Goal: Task Accomplishment & Management: Manage account settings

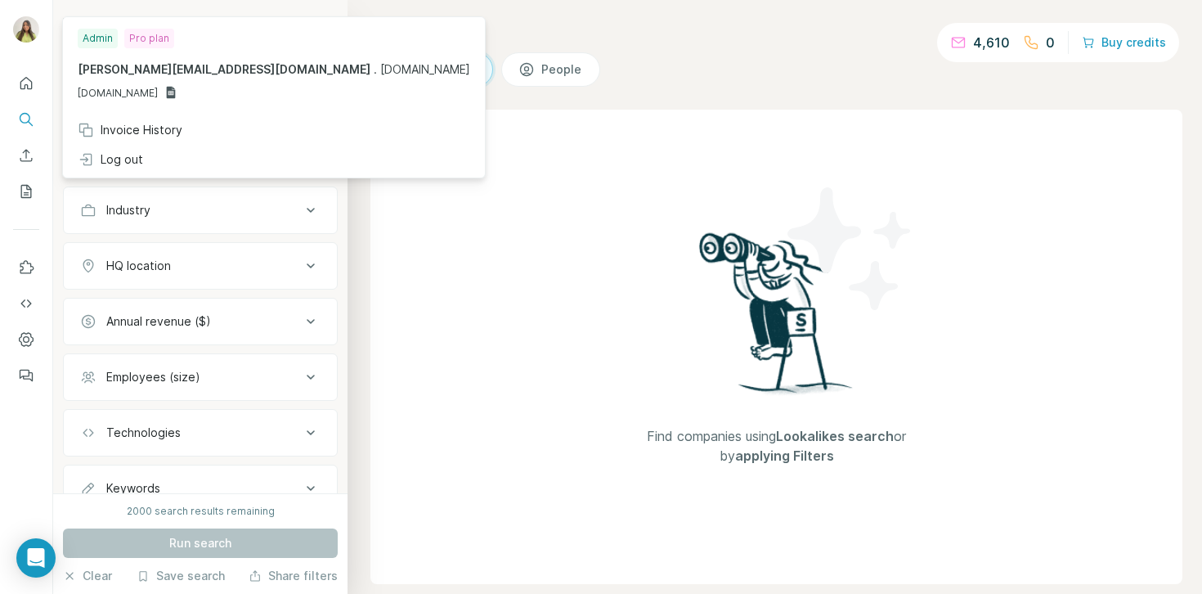
click at [32, 31] on img at bounding box center [26, 29] width 26 height 26
click at [98, 42] on div "Admin" at bounding box center [98, 39] width 40 height 20
click at [27, 27] on img at bounding box center [26, 29] width 26 height 26
click at [99, 41] on div "Admin" at bounding box center [98, 39] width 40 height 20
click at [210, 325] on div "Annual revenue ($)" at bounding box center [190, 321] width 221 height 16
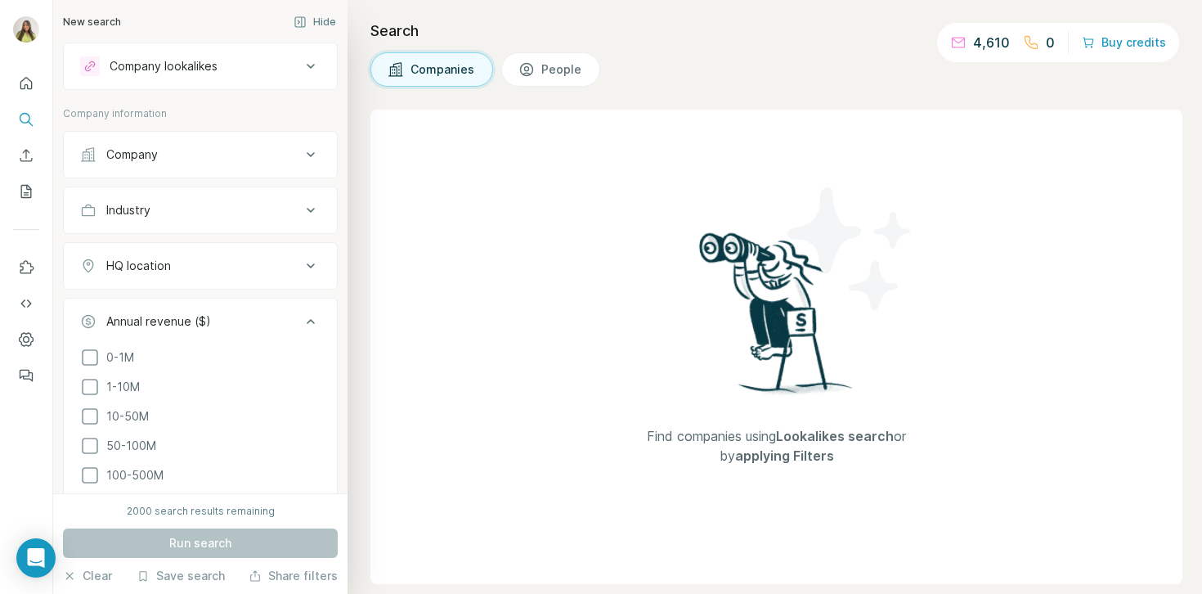
click at [210, 325] on div "Annual revenue ($)" at bounding box center [190, 321] width 221 height 16
click at [218, 317] on div "Annual revenue ($)" at bounding box center [190, 321] width 221 height 16
click at [220, 250] on button "HQ location" at bounding box center [200, 265] width 273 height 39
click at [234, 212] on div "Industry" at bounding box center [190, 210] width 221 height 16
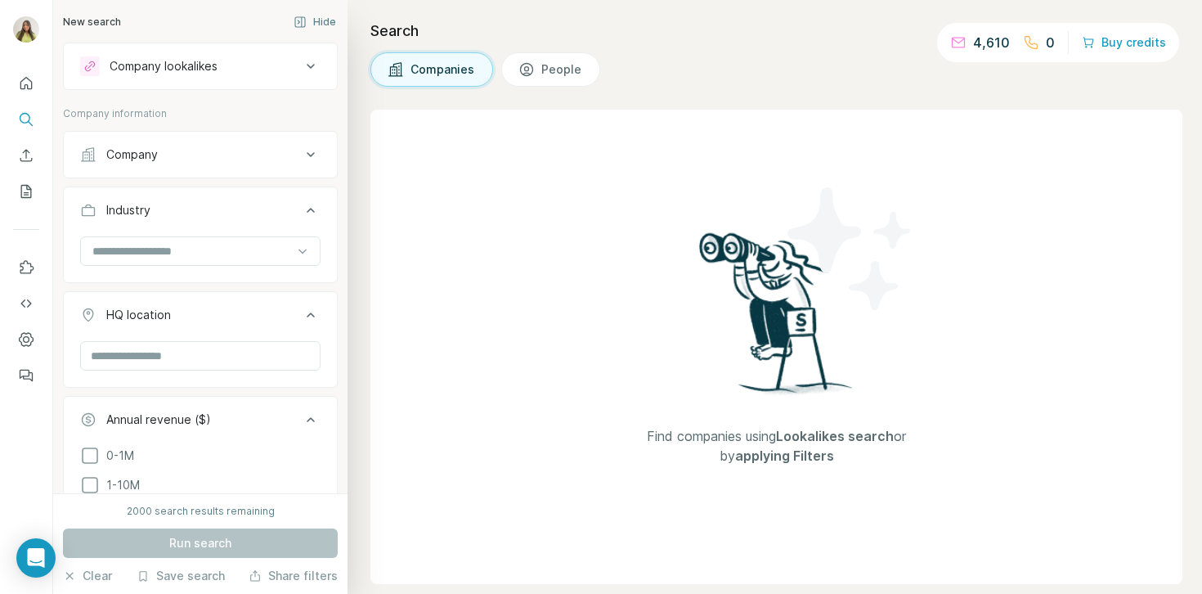
click at [262, 138] on button "Company" at bounding box center [200, 154] width 273 height 39
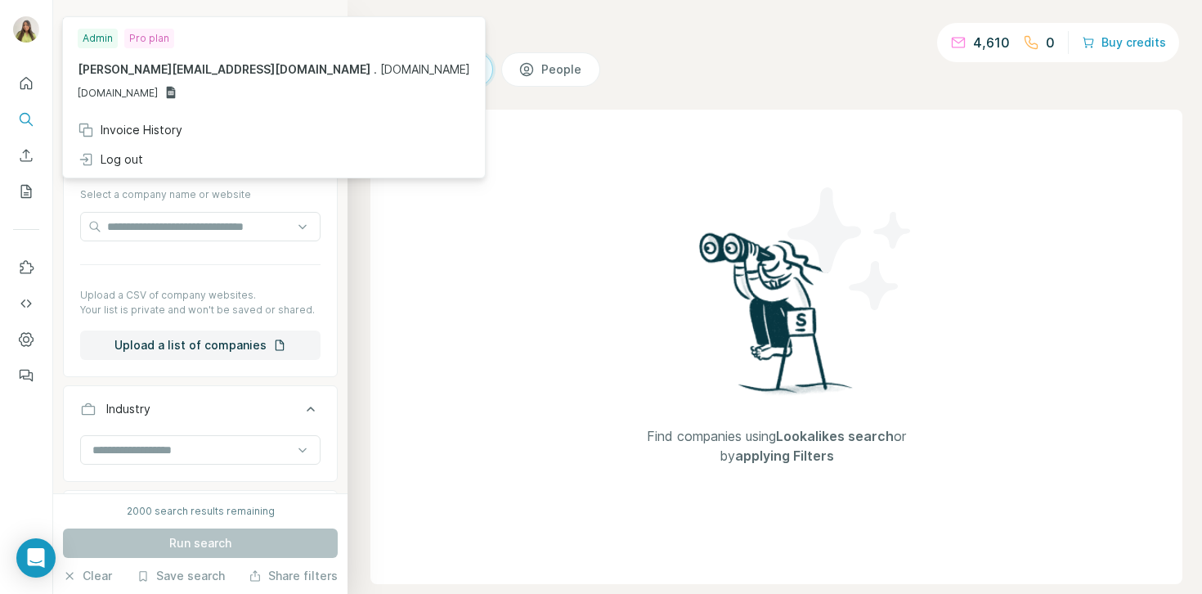
click at [19, 38] on img at bounding box center [26, 29] width 26 height 26
click at [96, 128] on div "Invoice History" at bounding box center [130, 130] width 105 height 16
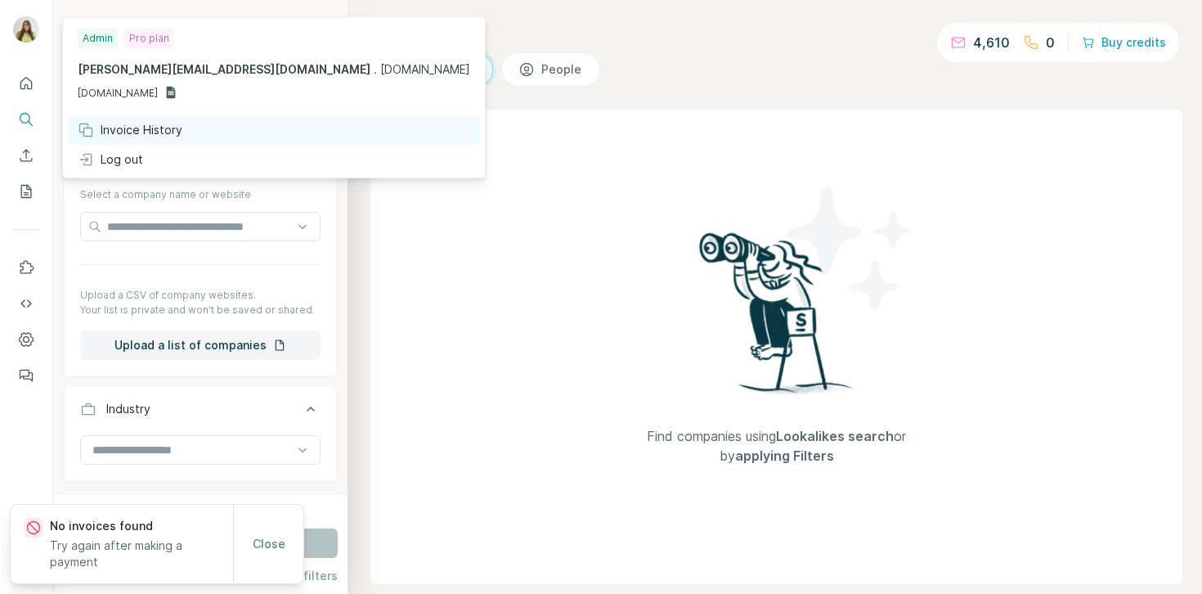
click at [175, 134] on div "Invoice History" at bounding box center [274, 129] width 412 height 29
click at [183, 141] on div "Invoice History" at bounding box center [274, 129] width 412 height 29
click at [270, 552] on span "Close" at bounding box center [269, 543] width 33 height 16
